Goal: Answer question/provide support: Share knowledge or assist other users

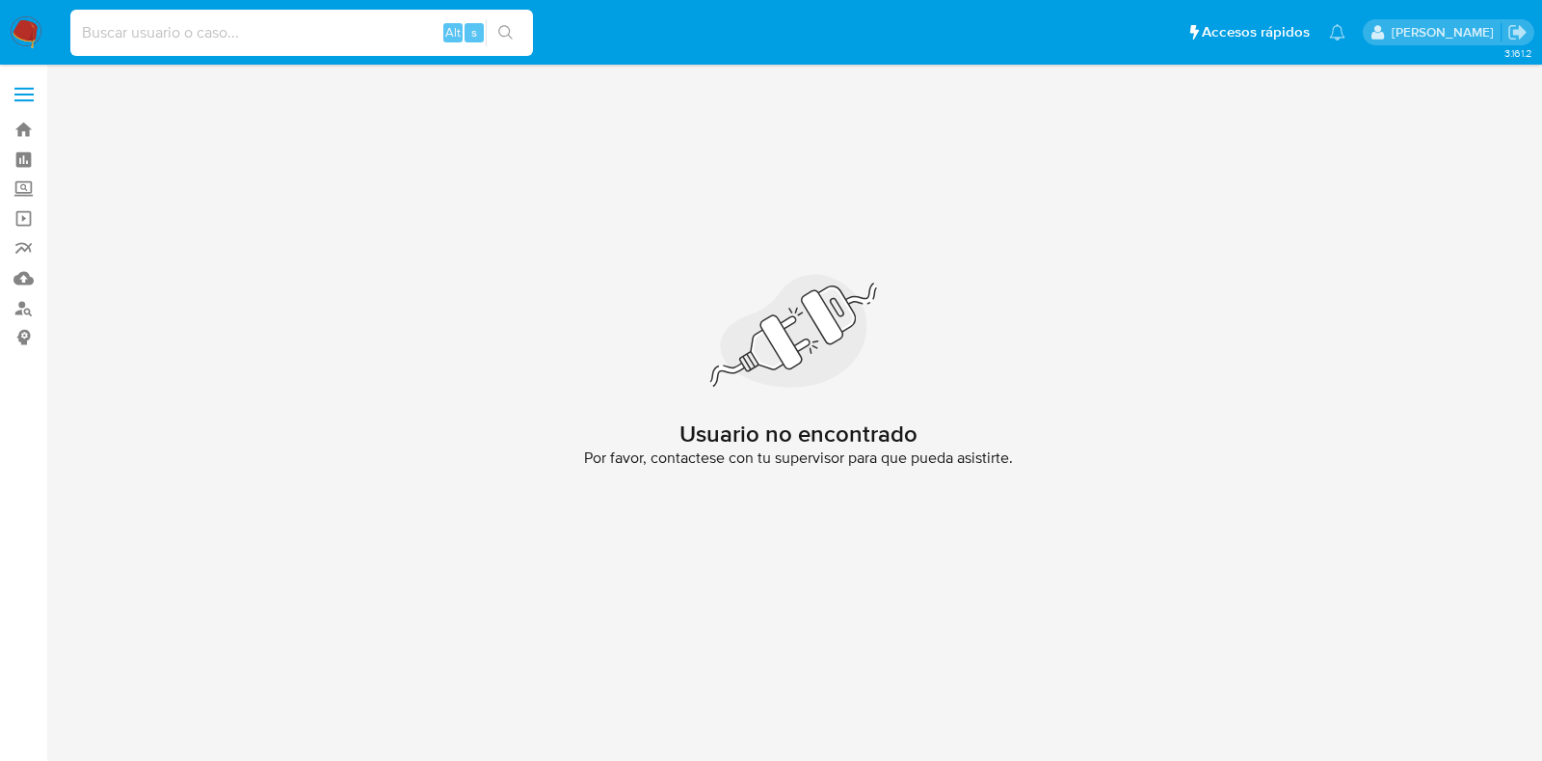
click at [251, 31] on input at bounding box center [301, 32] width 463 height 25
paste input "8leduAQlcAsiAGbYAAVJ3HGL"
type input "8leduAQlcAsiAGbYAAVJ3HGL"
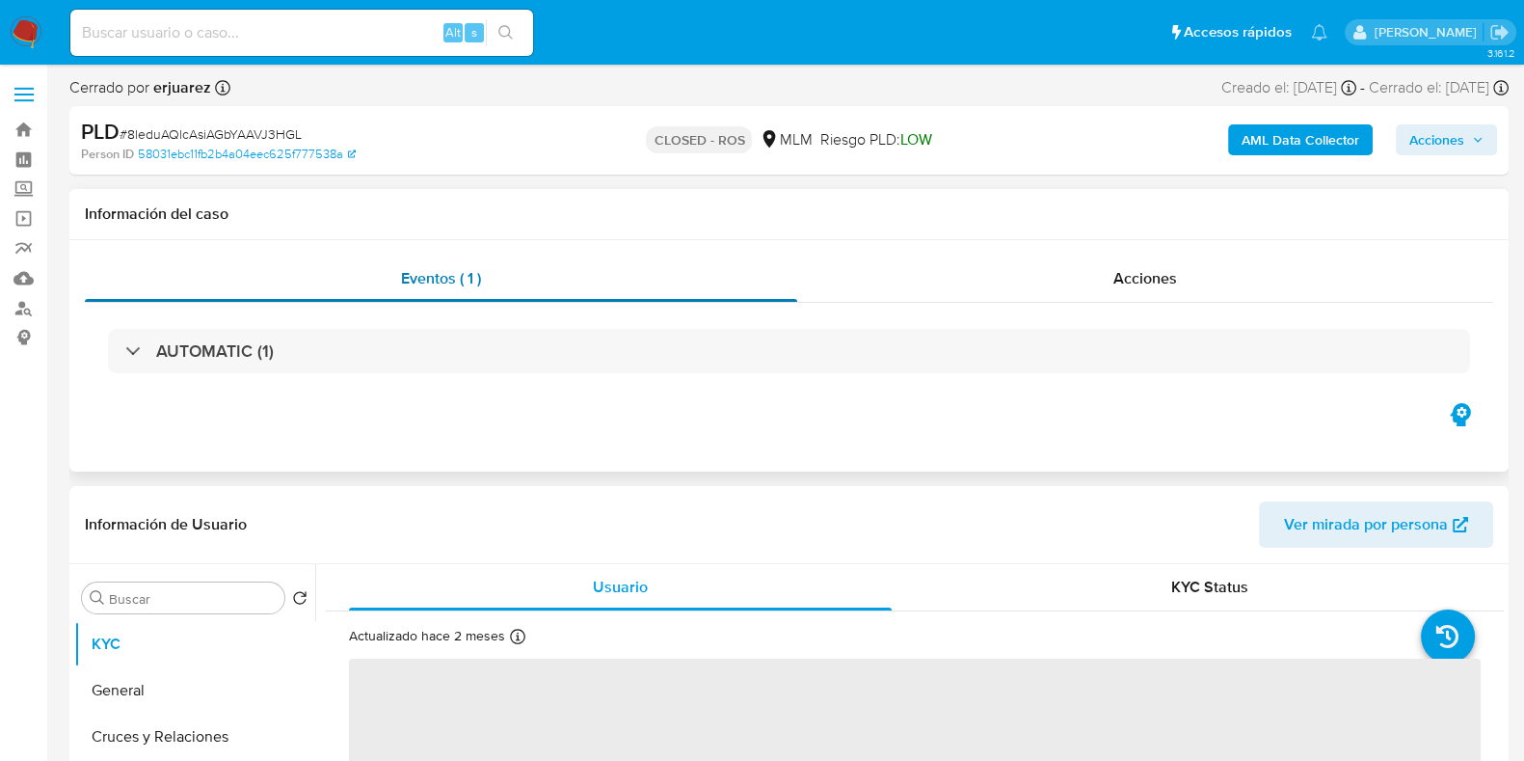
select select "10"
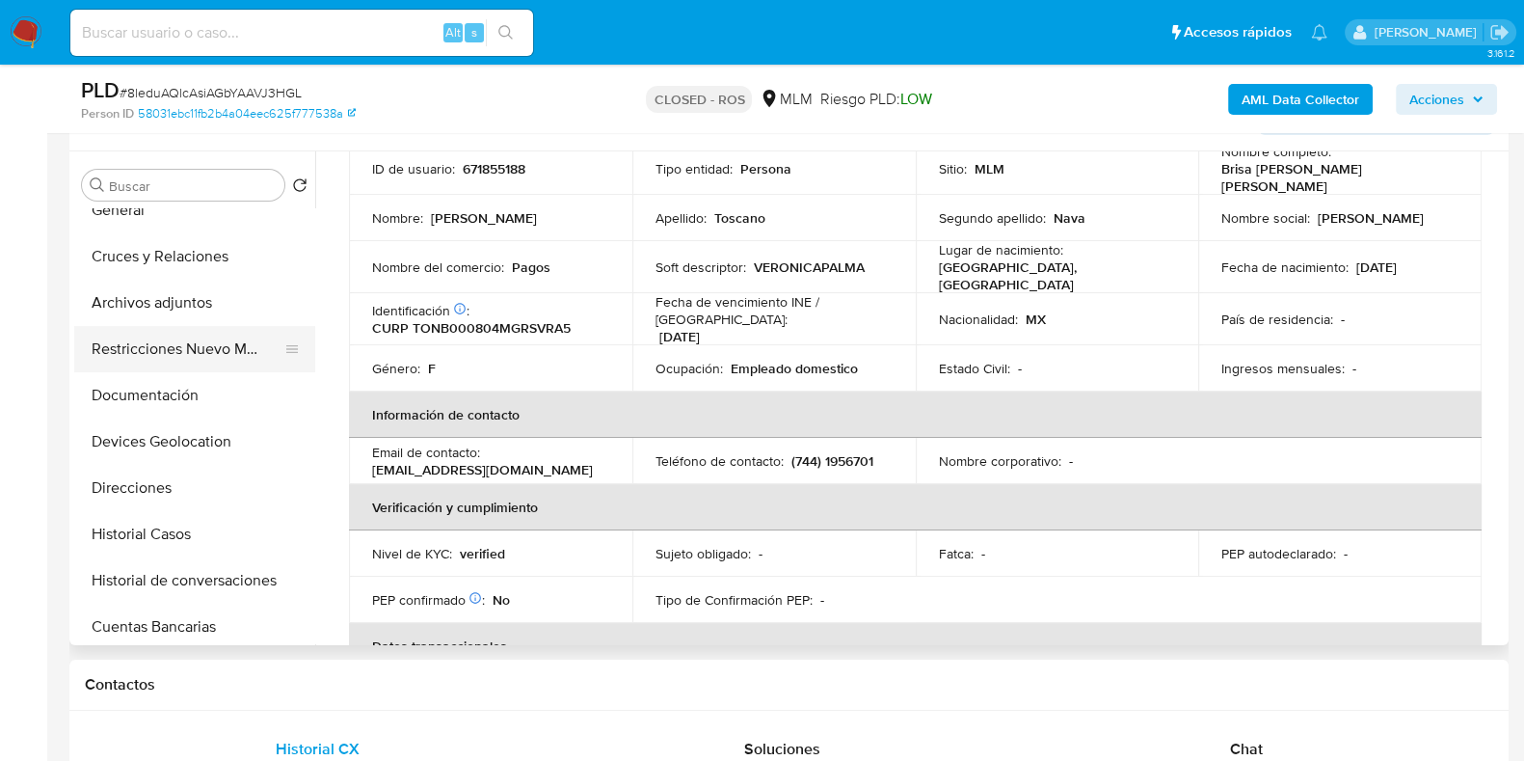
scroll to position [68, 0]
click at [169, 297] on button "Archivos adjuntos" at bounding box center [187, 302] width 226 height 46
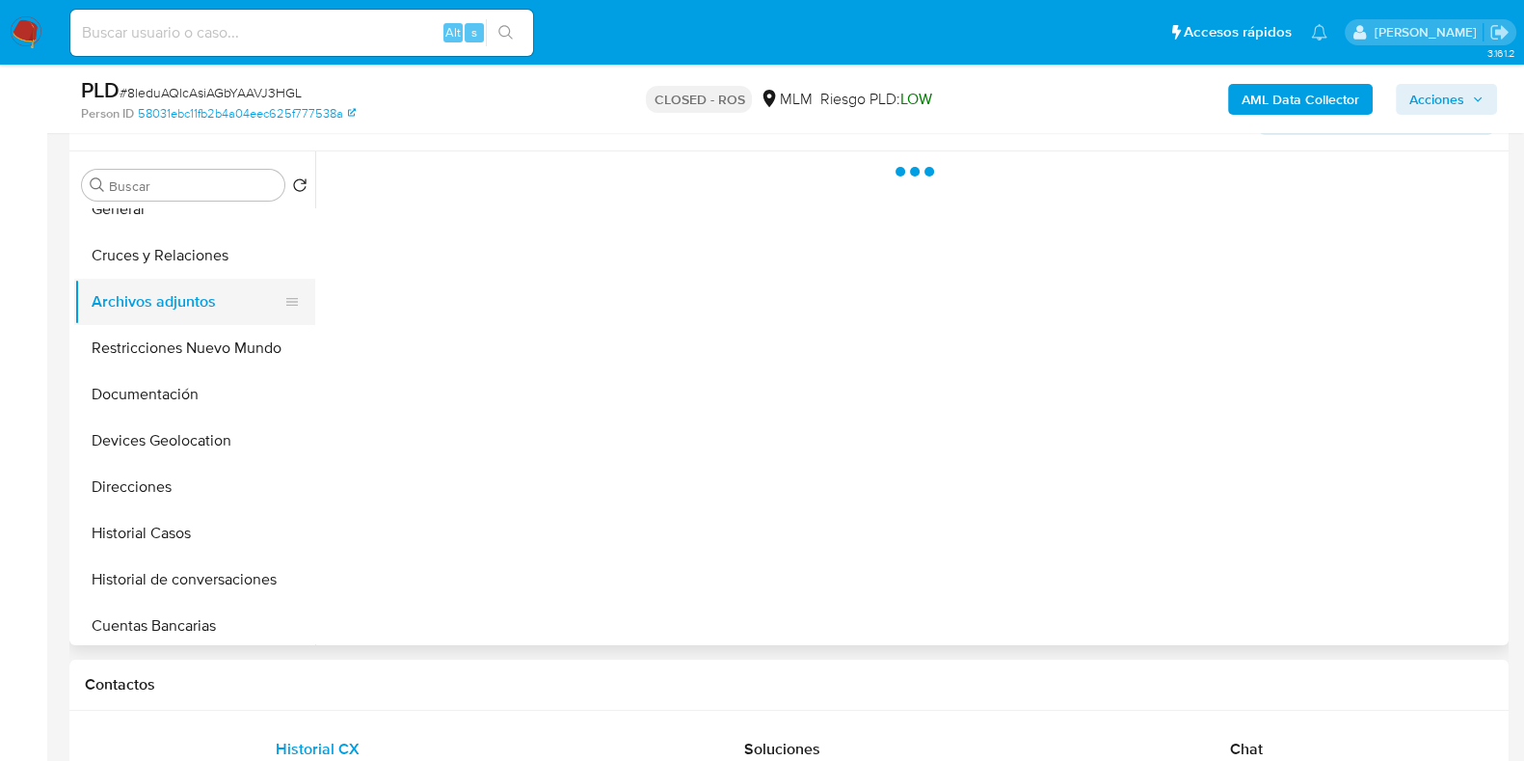
scroll to position [0, 0]
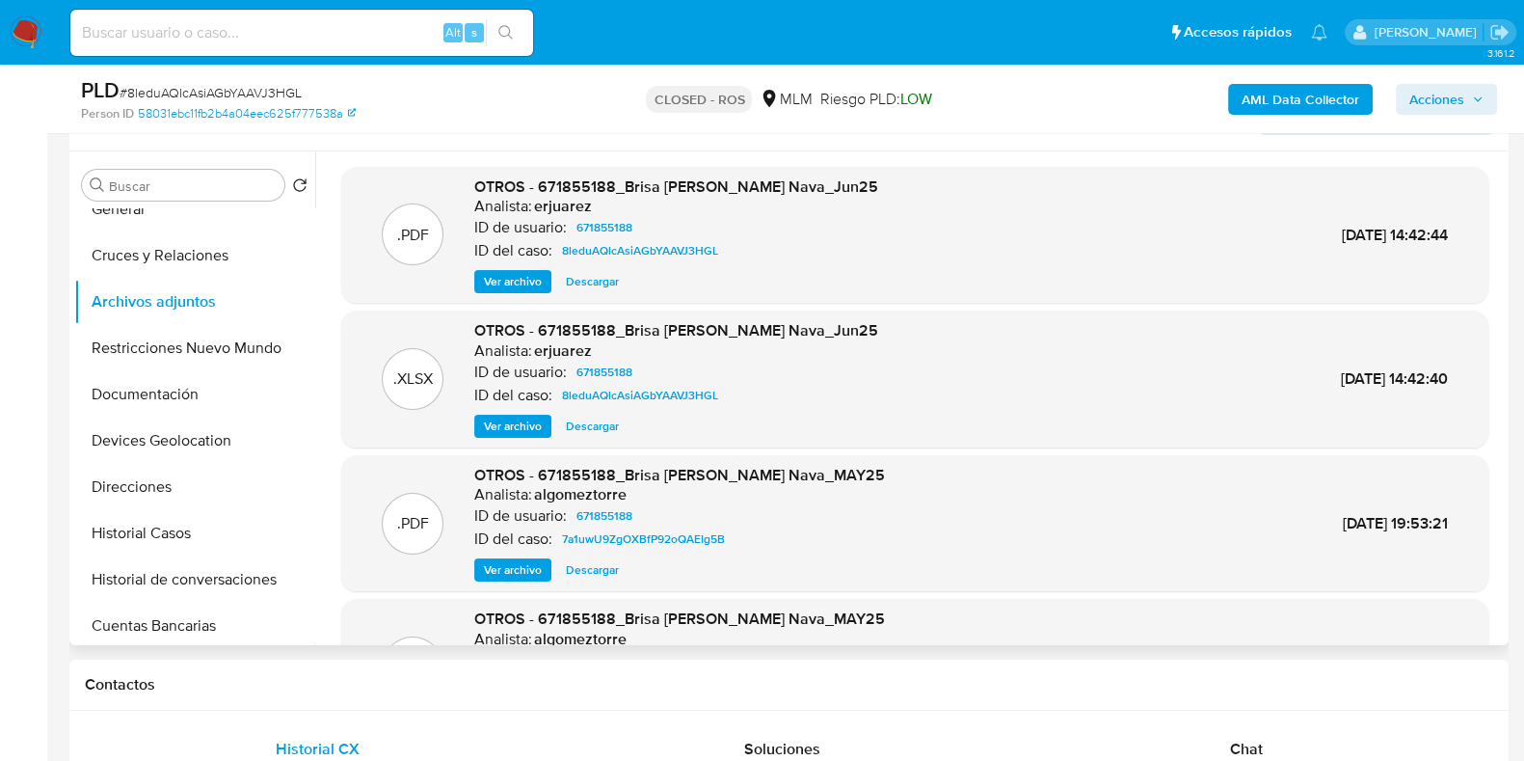
click at [585, 281] on span "Descargar" at bounding box center [592, 281] width 53 height 19
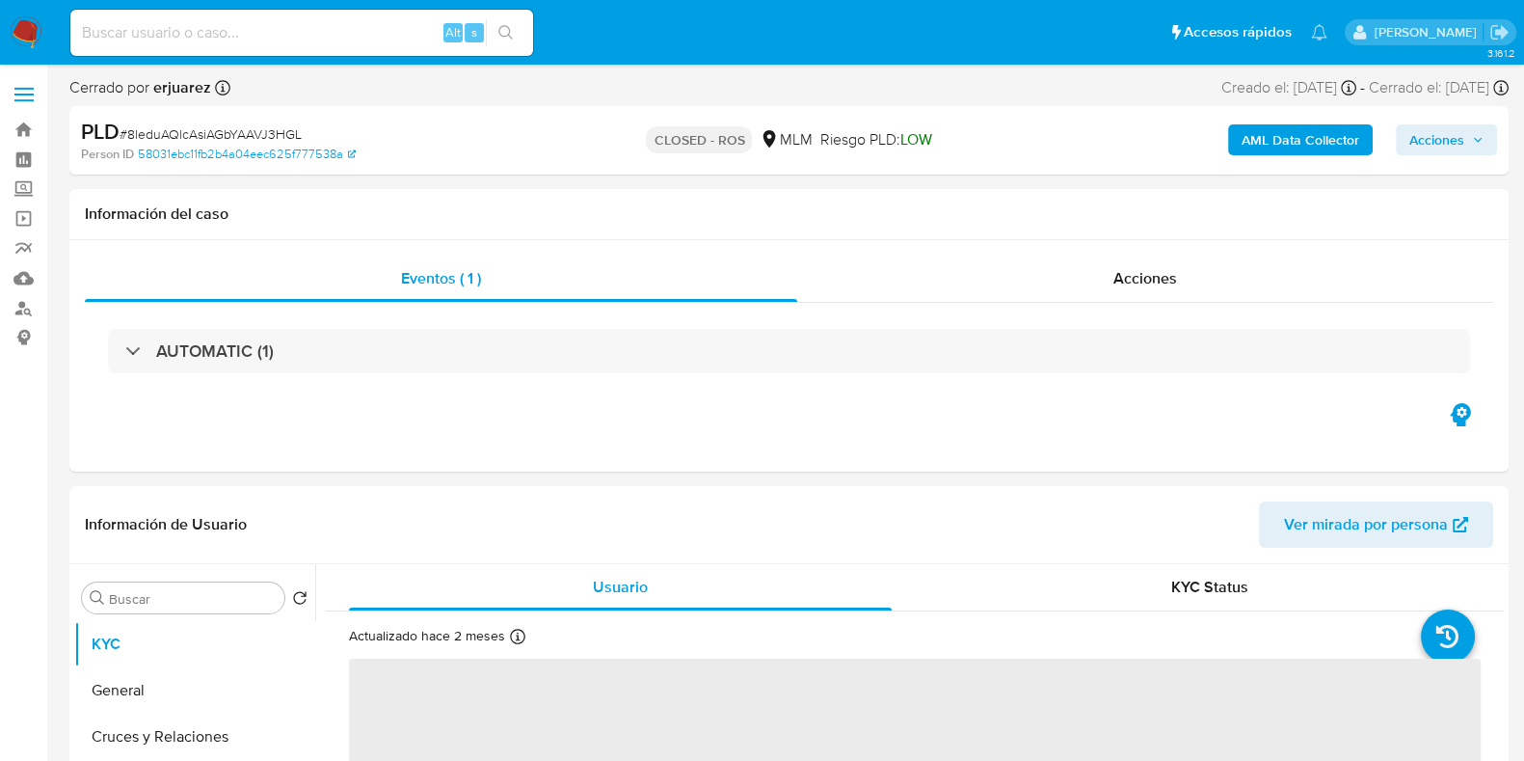
click at [243, 46] on div "Alt s" at bounding box center [301, 33] width 463 height 46
click at [241, 42] on input at bounding box center [301, 32] width 463 height 25
paste input "2353518542"
type input "2353518542"
select select "10"
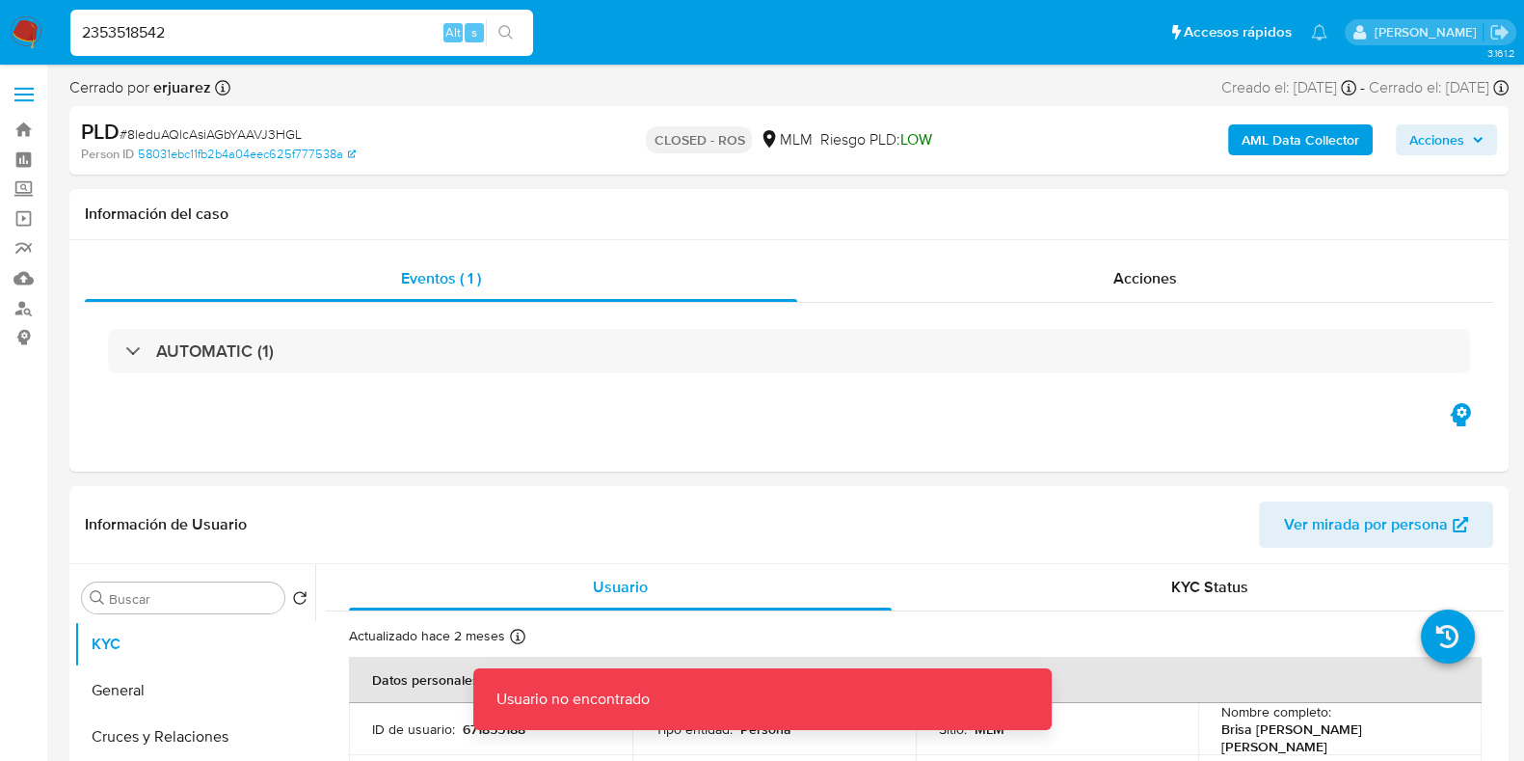
click at [241, 42] on input "2353518542" at bounding box center [301, 32] width 463 height 25
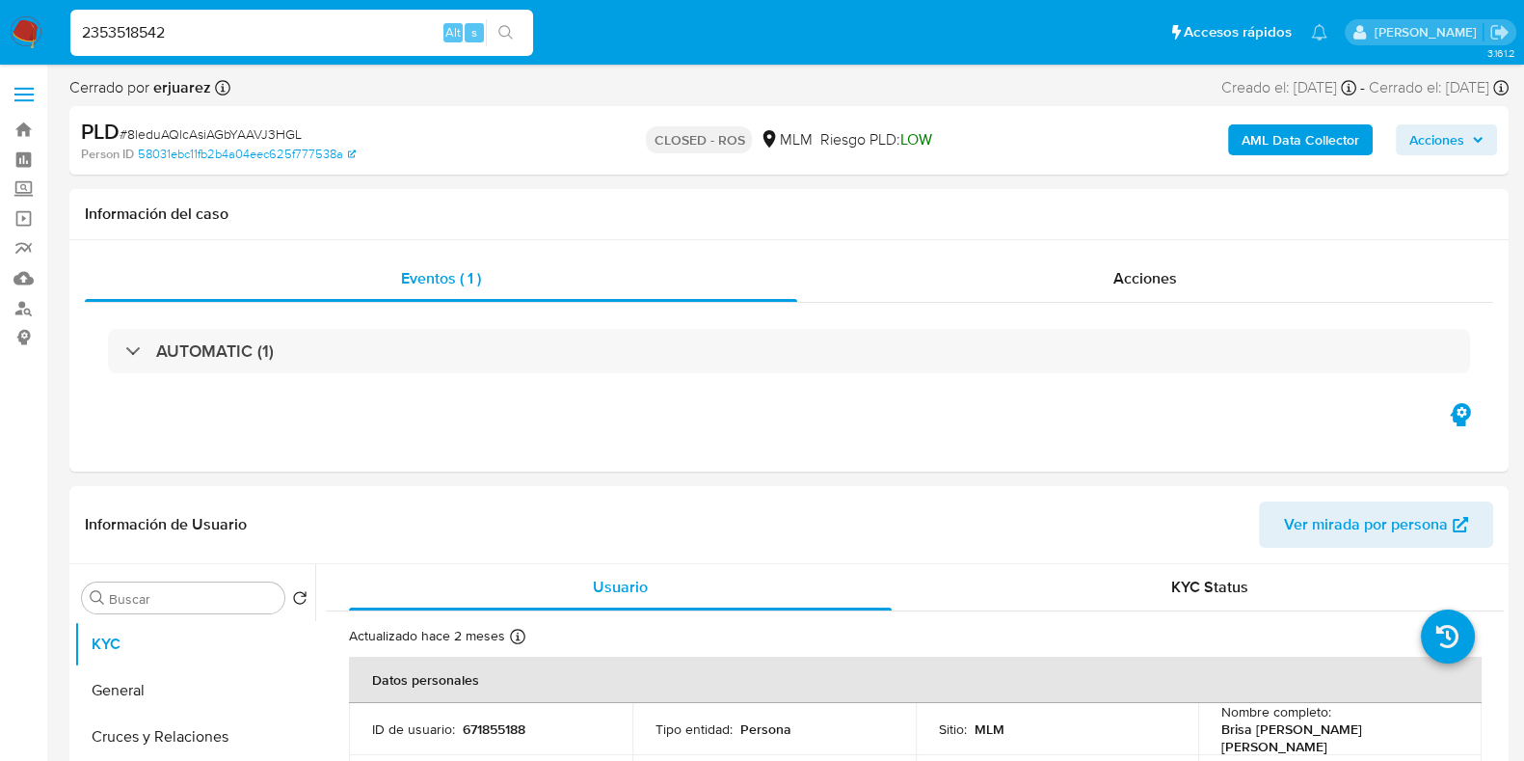
type input "2353518542"
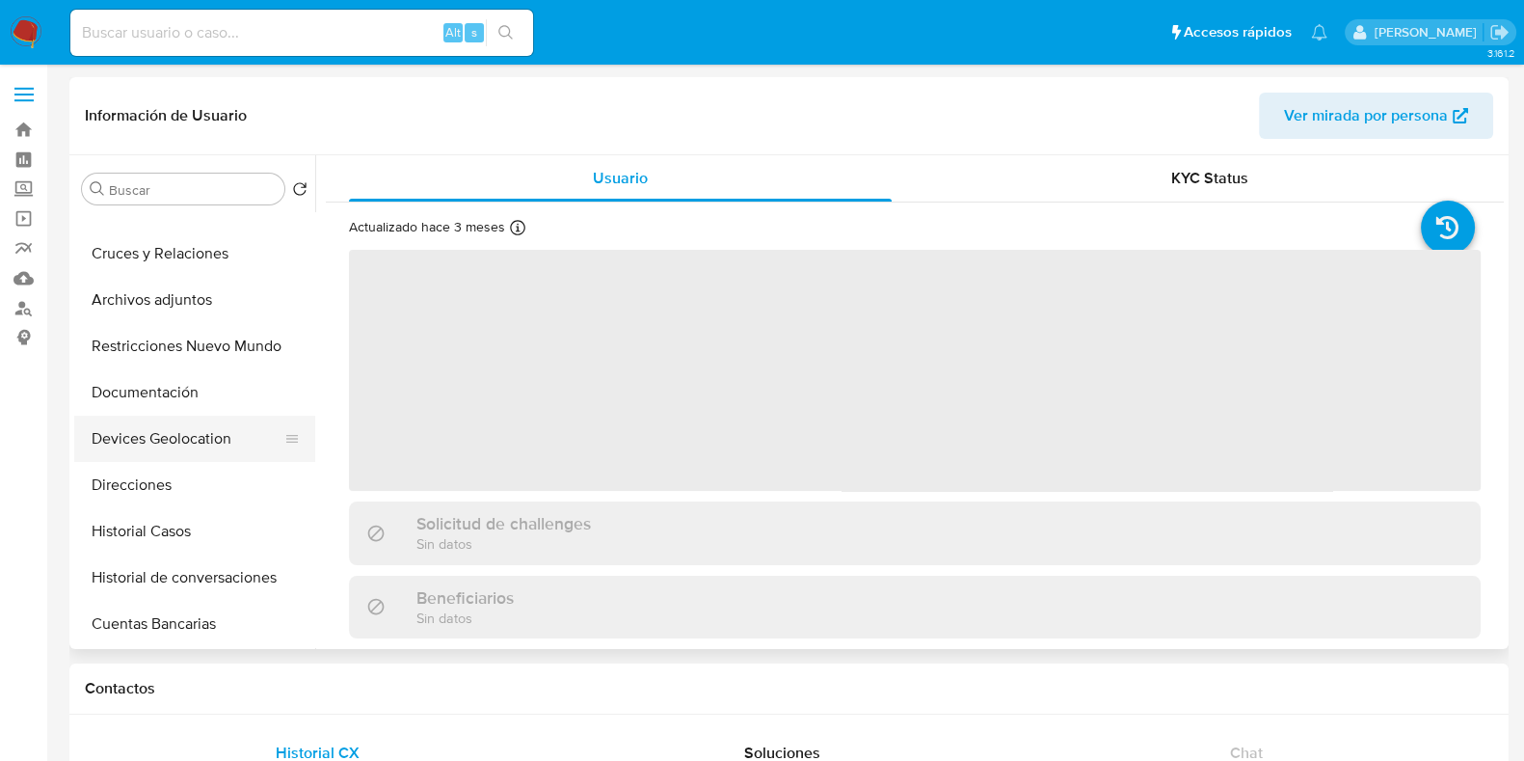
select select "10"
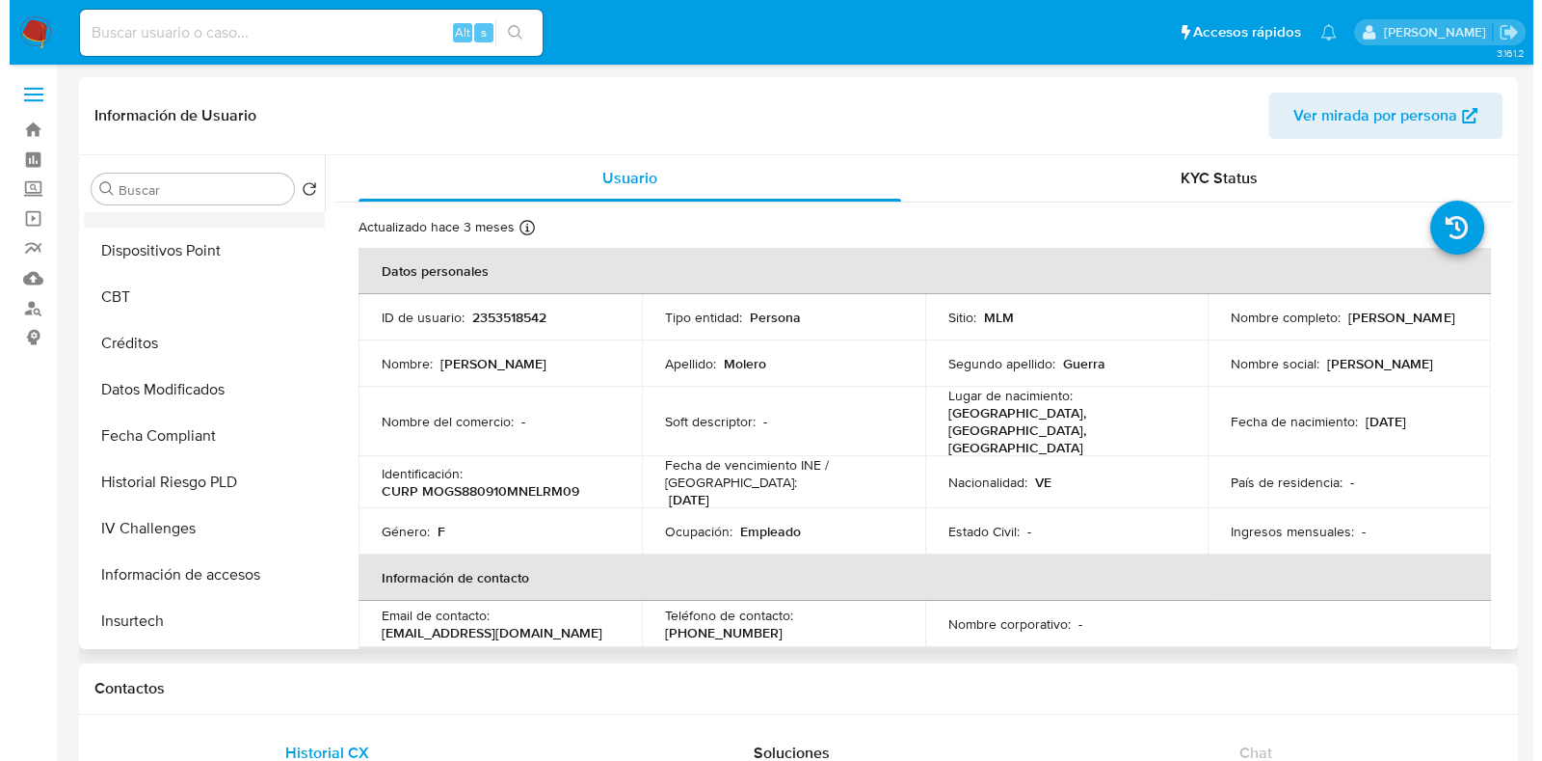
scroll to position [259, 0]
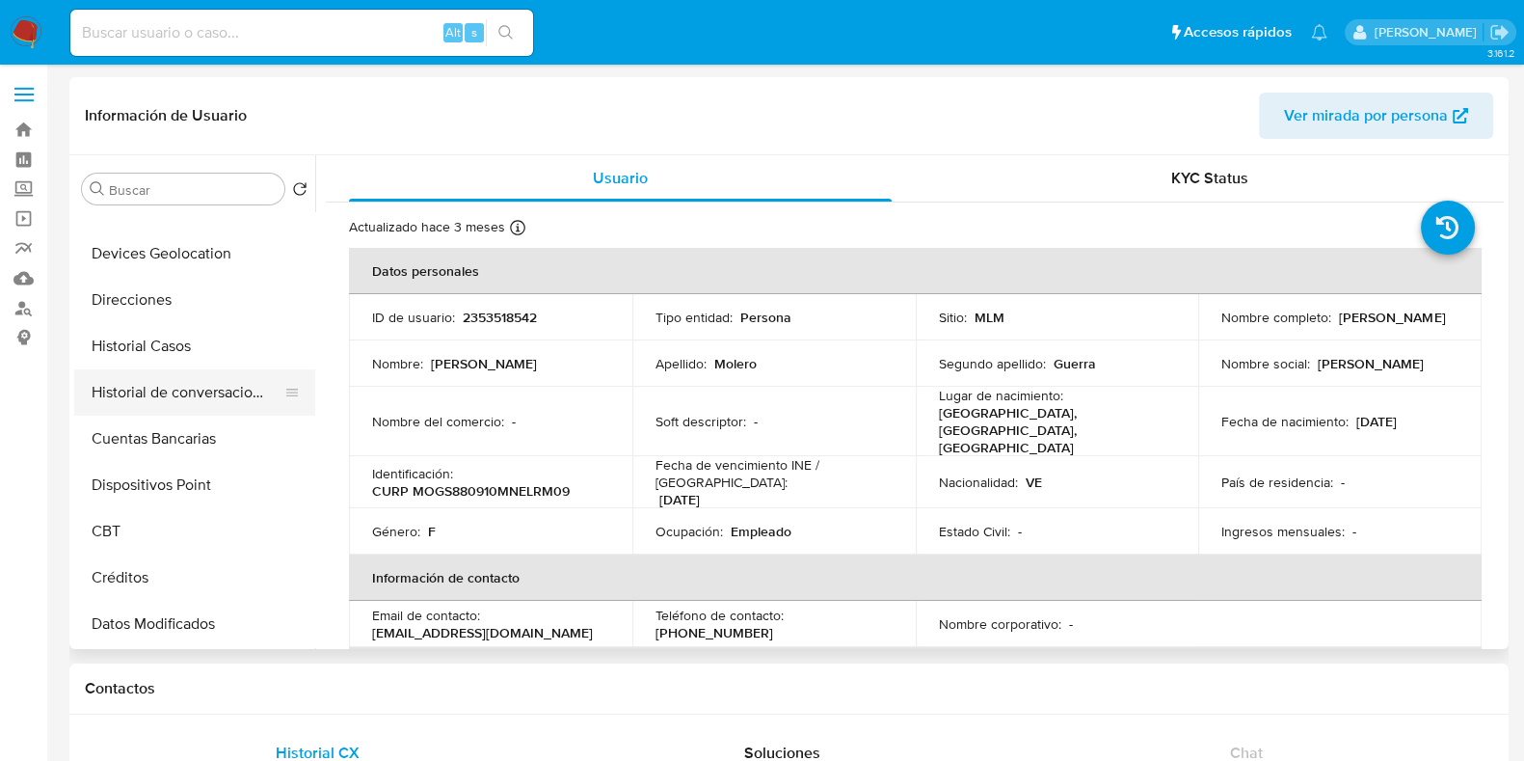
click at [206, 403] on button "Historial de conversaciones" at bounding box center [187, 392] width 226 height 46
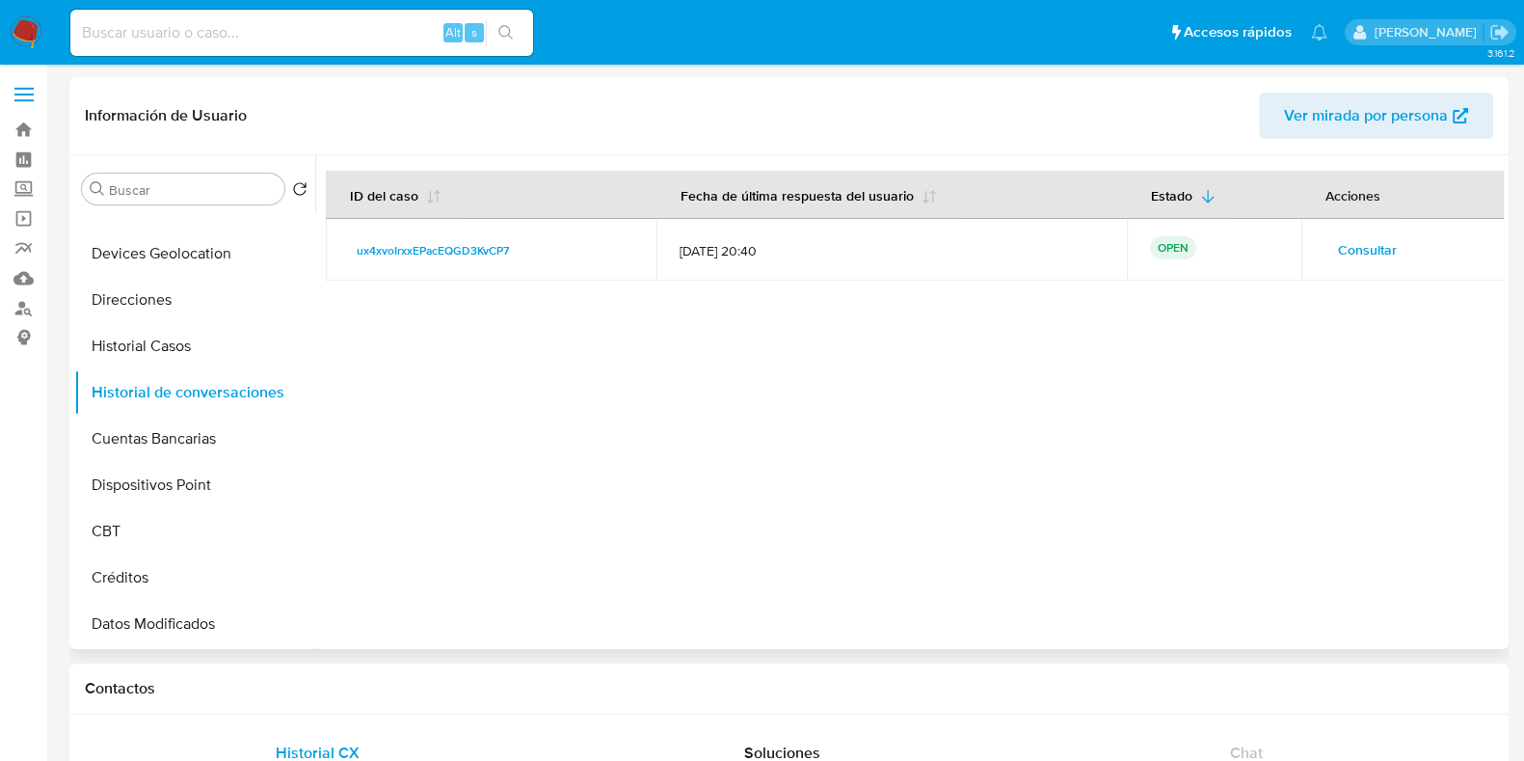
click at [1368, 251] on span "Consultar" at bounding box center [1367, 249] width 59 height 27
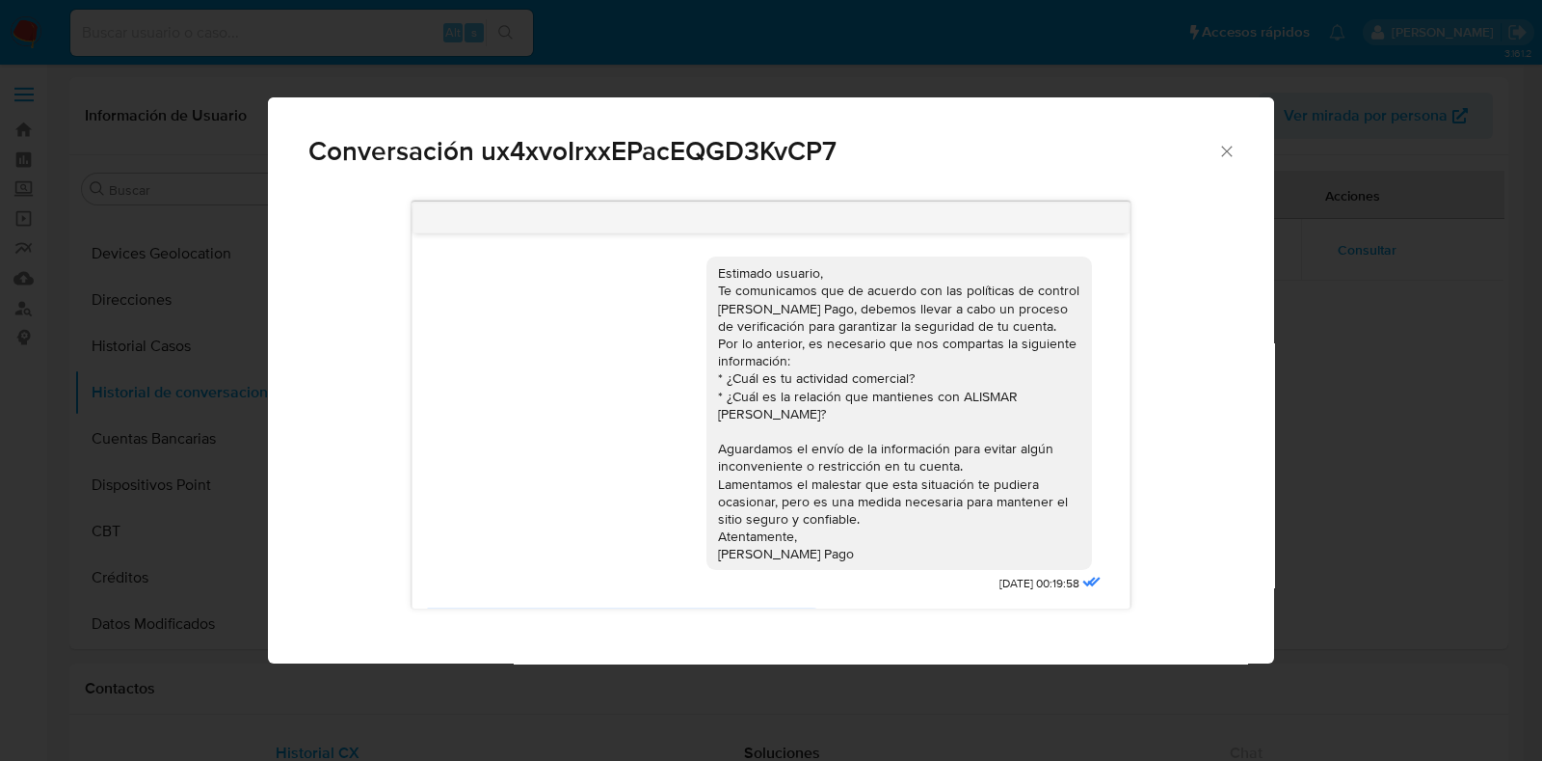
scroll to position [127, 0]
